Goal: Task Accomplishment & Management: Manage account settings

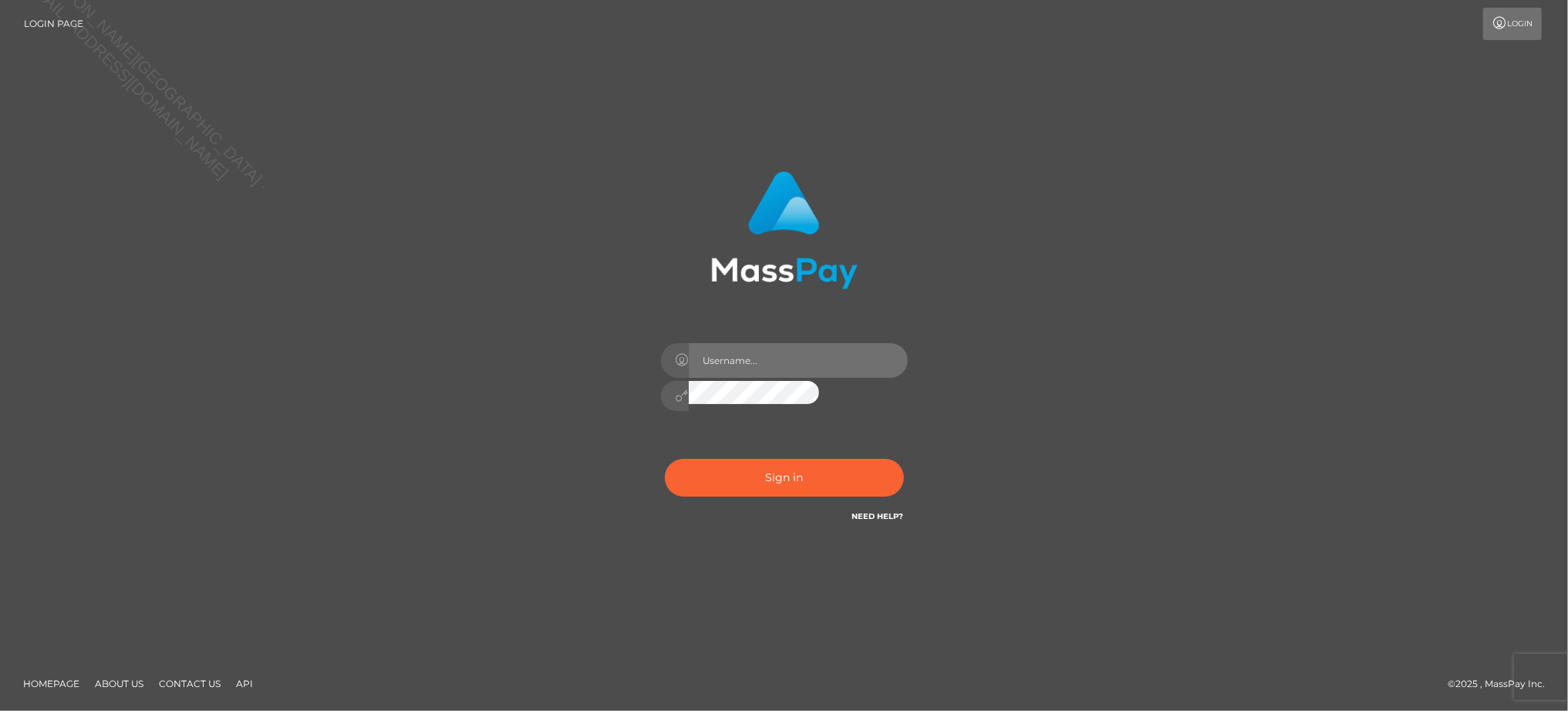
type input "Jiecel"
click at [664, 407] on html "Login Page Login Jiecel" at bounding box center [784, 356] width 1568 height 711
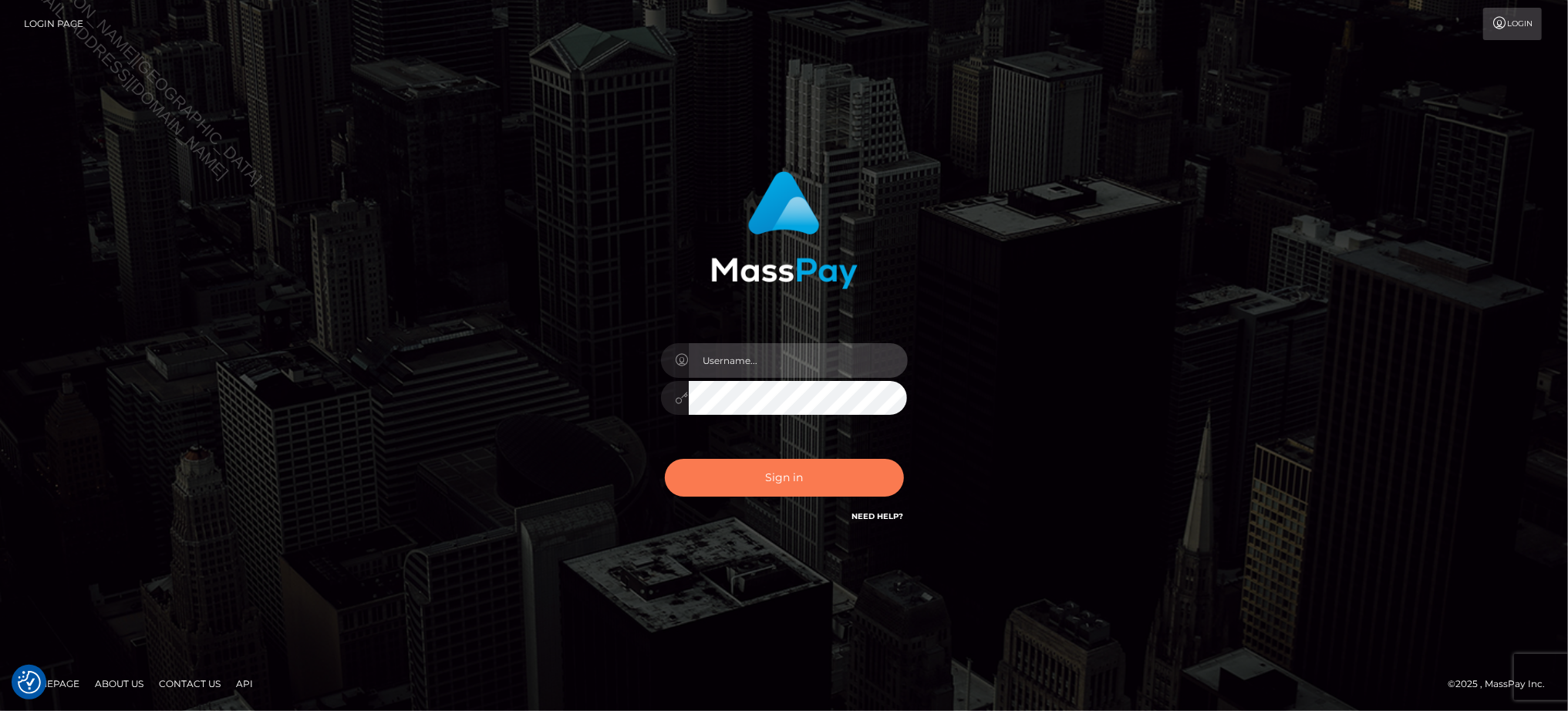
type input "Jiecel"
drag, startPoint x: 797, startPoint y: 470, endPoint x: 780, endPoint y: 490, distance: 26.2
click at [797, 470] on button "Sign in" at bounding box center [784, 477] width 239 height 38
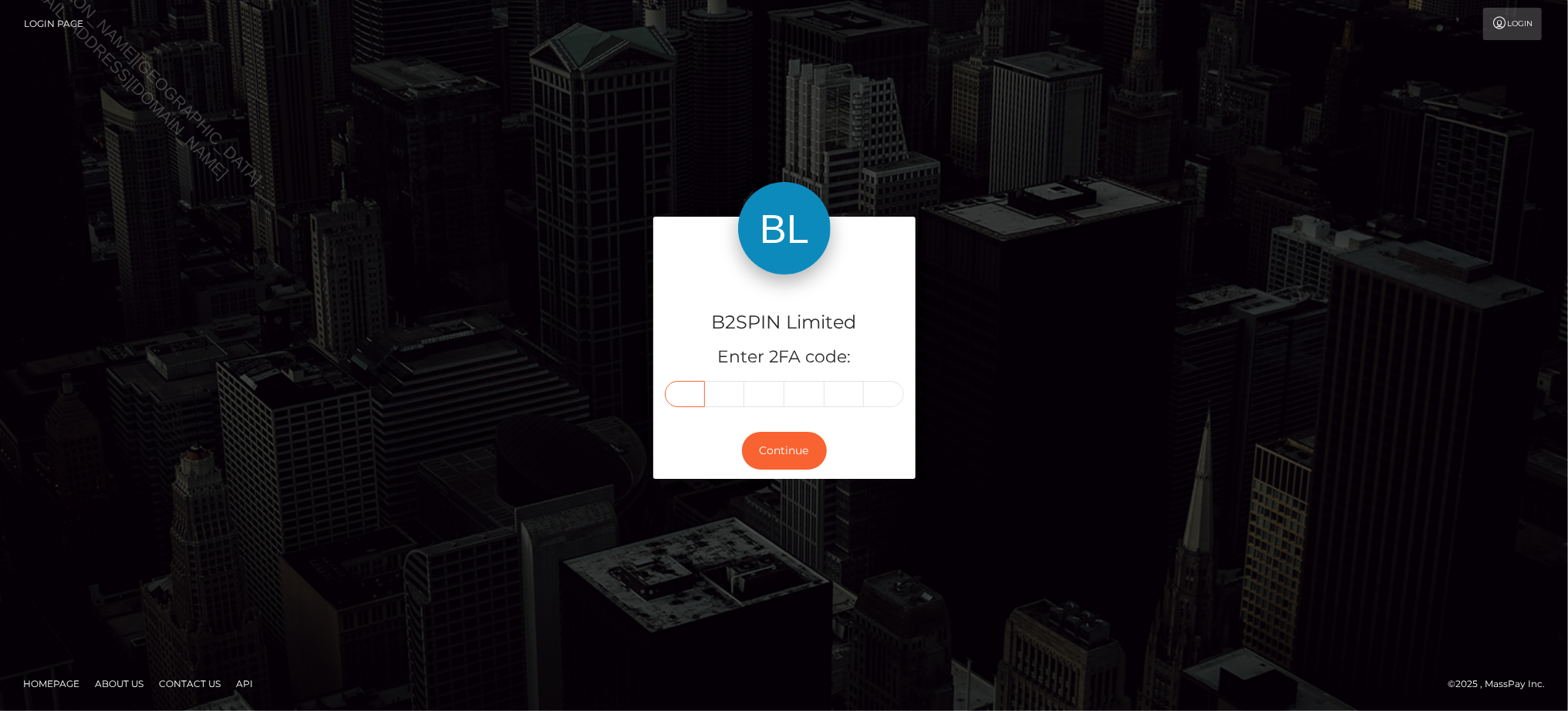
click at [679, 386] on input "text" at bounding box center [684, 394] width 40 height 26
type input "2"
type input "8"
type input "4"
type input "6"
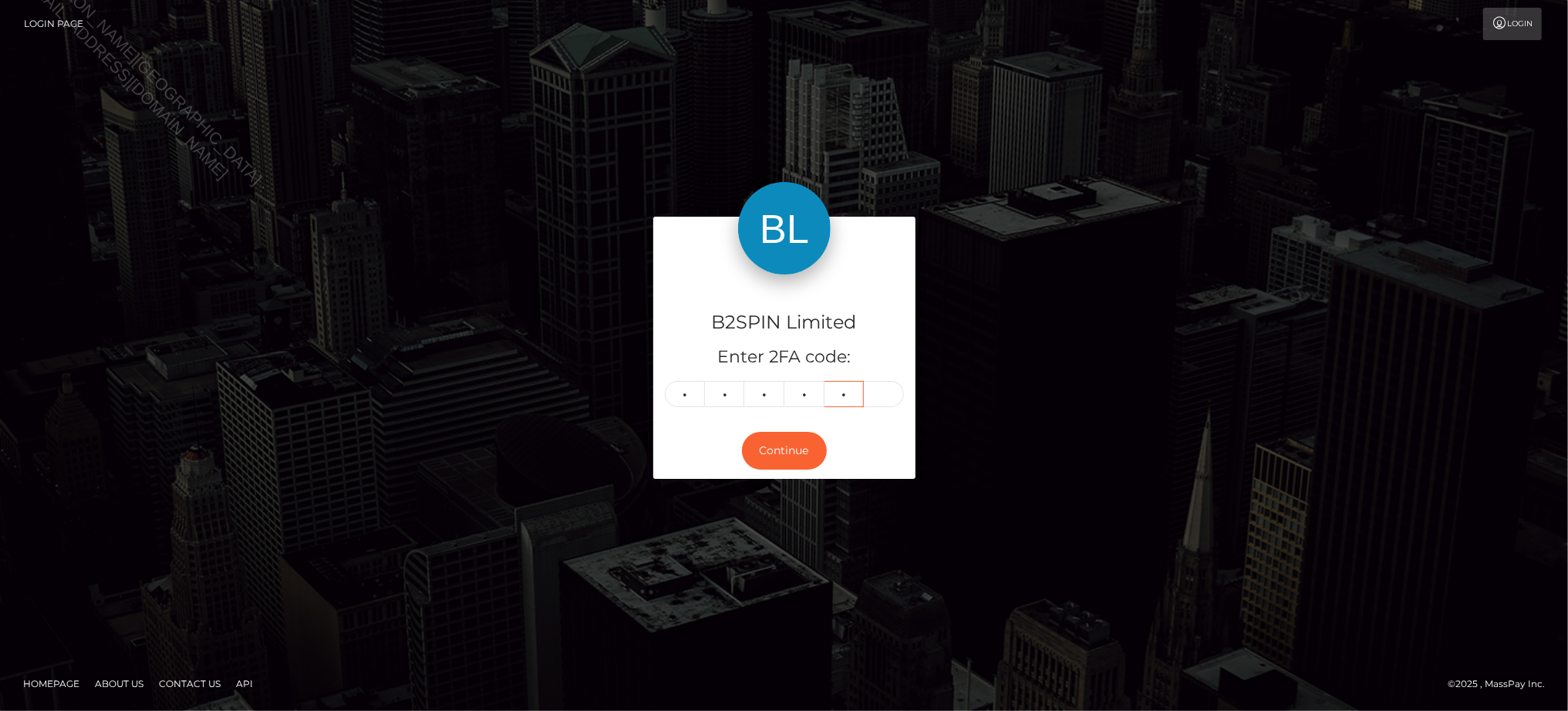
type input "1"
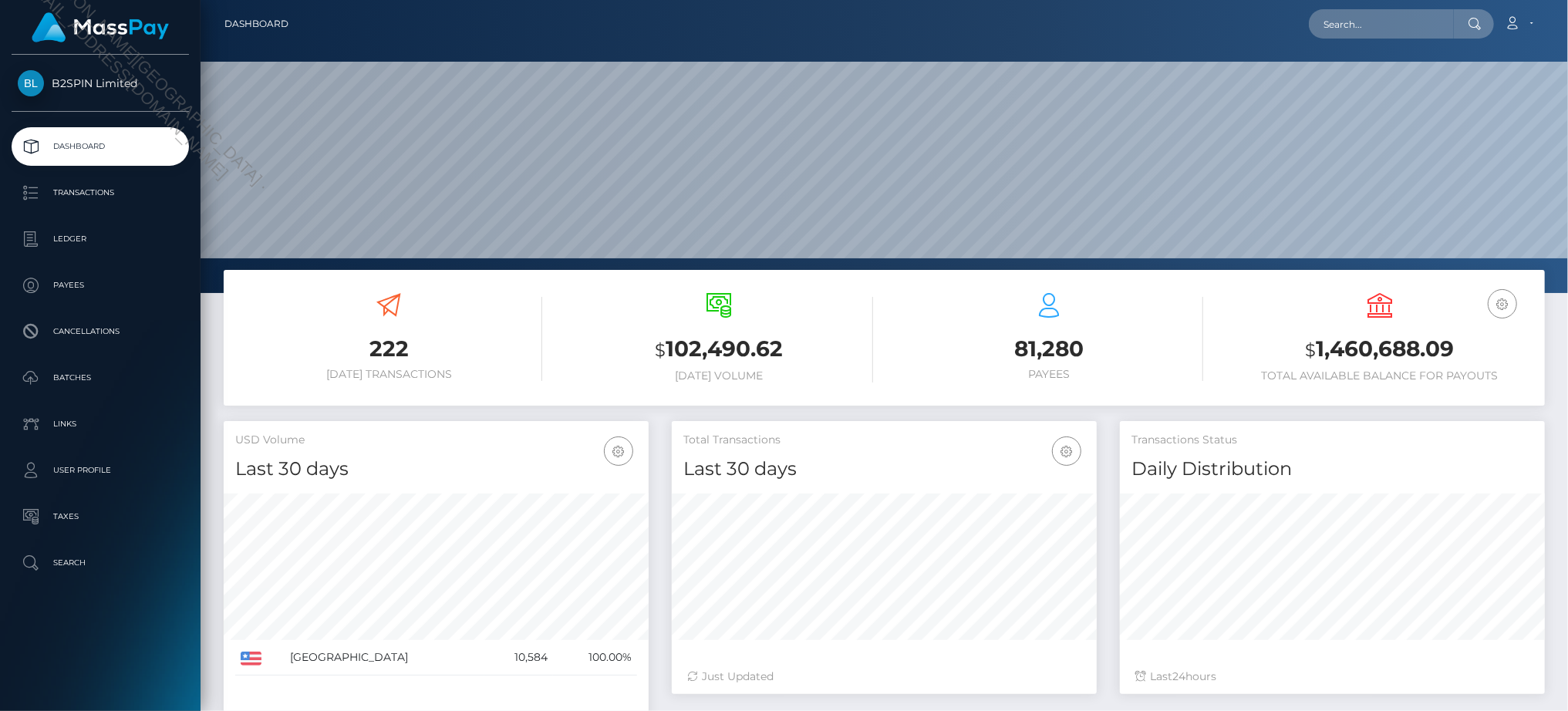
scroll to position [273, 426]
click at [102, 198] on p "Transactions" at bounding box center [100, 192] width 165 height 23
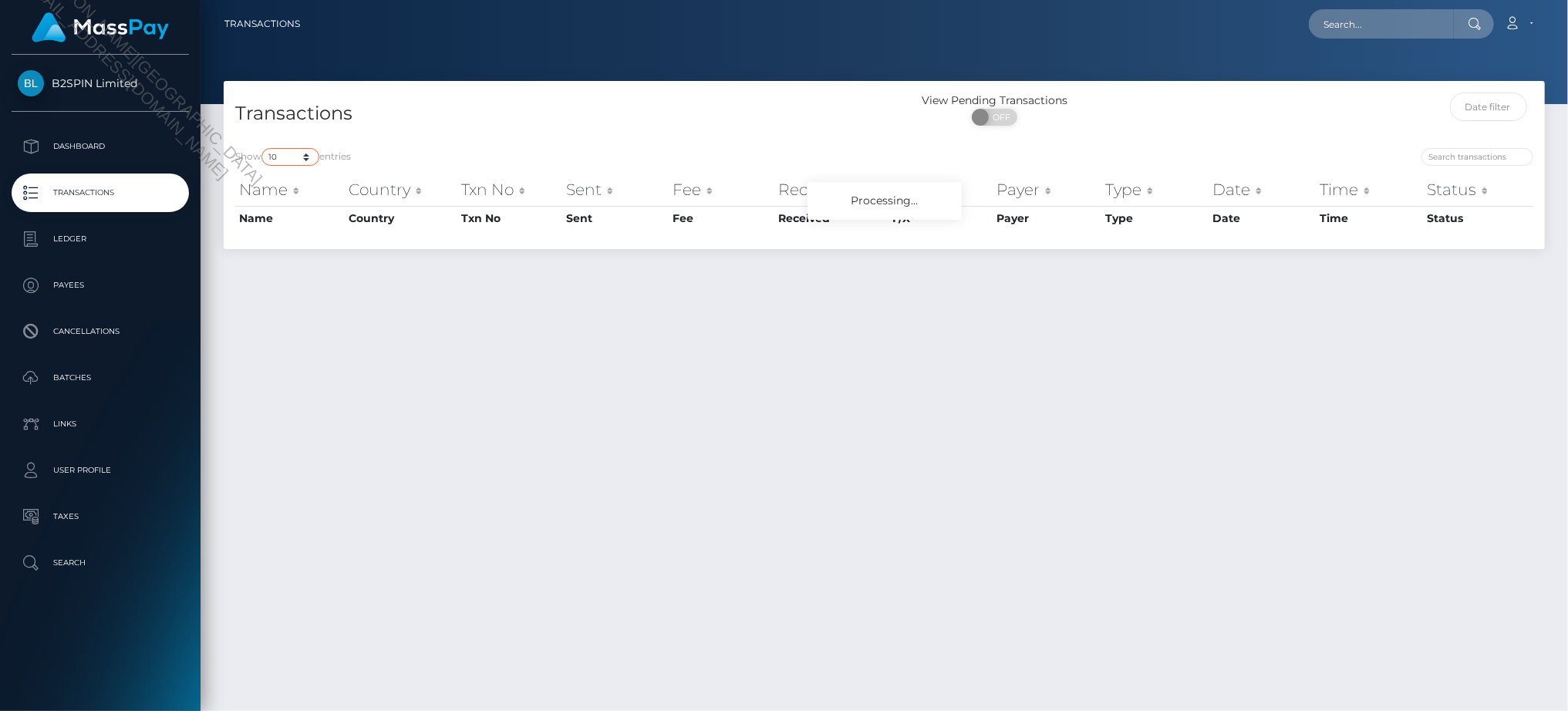
click at [307, 156] on select "10 25 50 100 250 500 1,000 3,500" at bounding box center [290, 157] width 58 height 17
select select "3500"
click at [263, 148] on select "10 25 50 100 250 500 1,000 3,500" at bounding box center [290, 157] width 58 height 17
click at [988, 112] on span at bounding box center [982, 116] width 21 height 17
checkbox input "true"
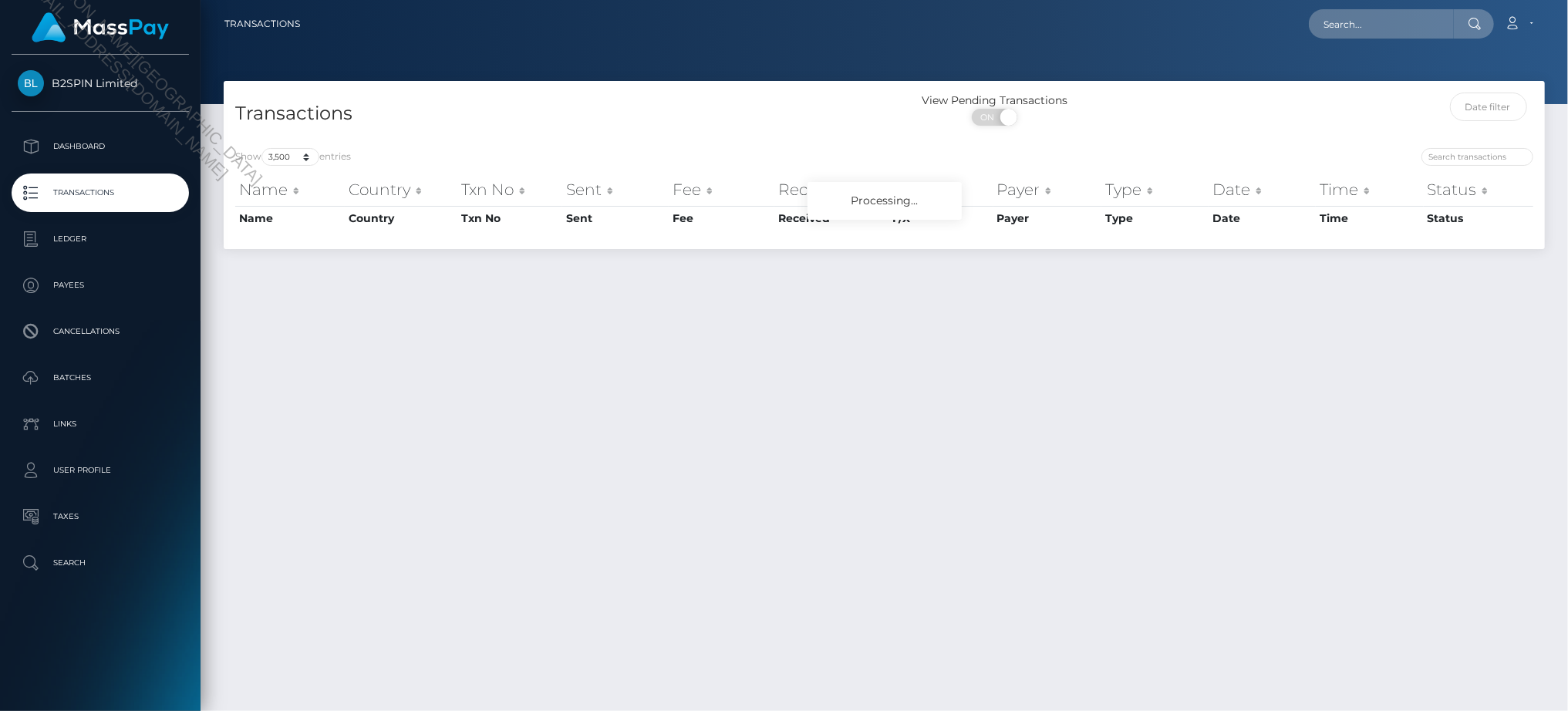
click at [623, 692] on div "Transactions View Pending Transactions ON OFF Show 10 25 50 100 250 500 1,000 3…" at bounding box center [884, 389] width 1367 height 616
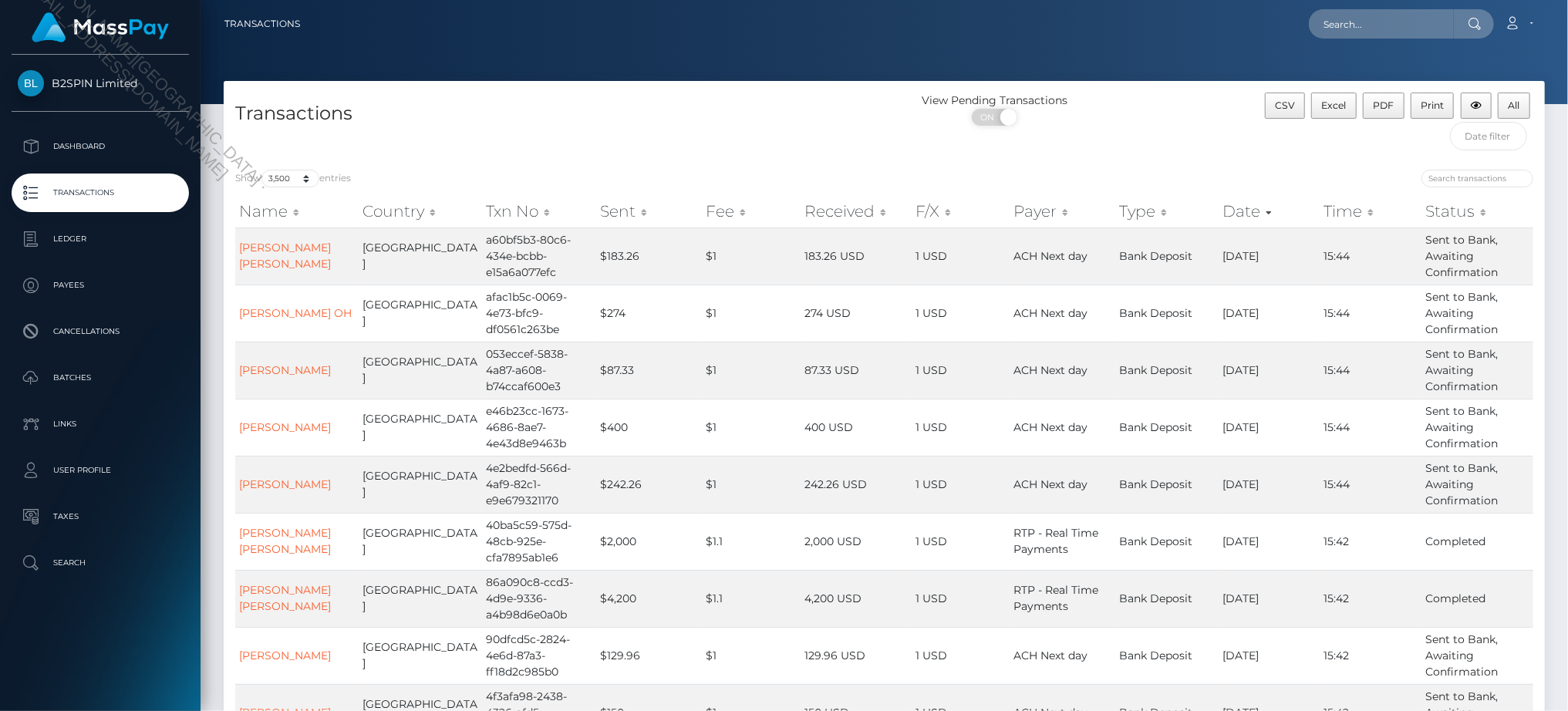
drag, startPoint x: 836, startPoint y: 159, endPoint x: 1441, endPoint y: 146, distance: 605.1
click at [1339, 105] on span "Excel" at bounding box center [1334, 105] width 25 height 12
drag, startPoint x: 577, startPoint y: 29, endPoint x: 481, endPoint y: 331, distance: 316.9
click at [577, 29] on div "Loading... Loading... Account Edit Profile Logout" at bounding box center [927, 24] width 1231 height 32
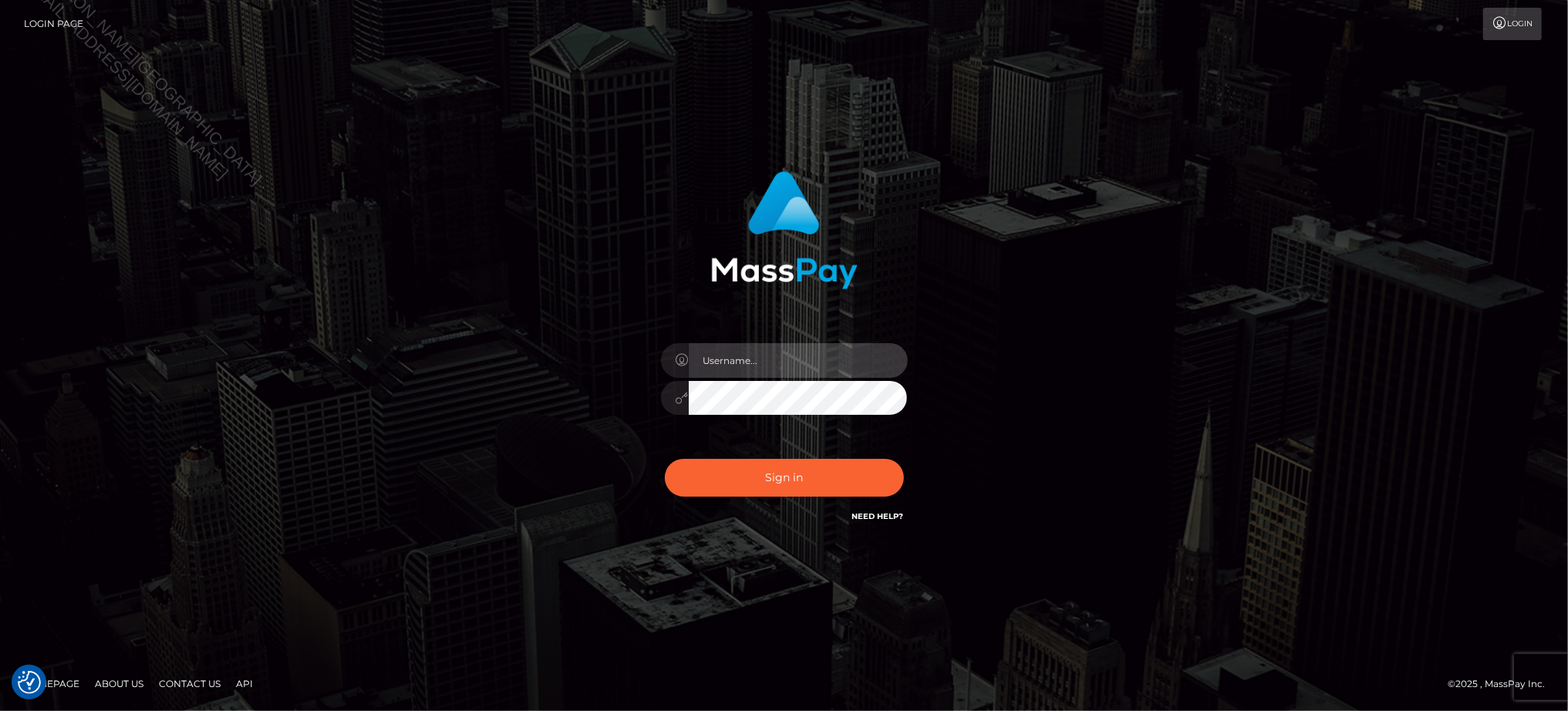
type input "Jiecel"
drag, startPoint x: 893, startPoint y: 701, endPoint x: 1047, endPoint y: 349, distance: 384.2
click at [893, 701] on footer "Homepage About Us Contact Us API © 2025 , MassPay Inc." at bounding box center [784, 684] width 1568 height 54
